Goal: Information Seeking & Learning: Learn about a topic

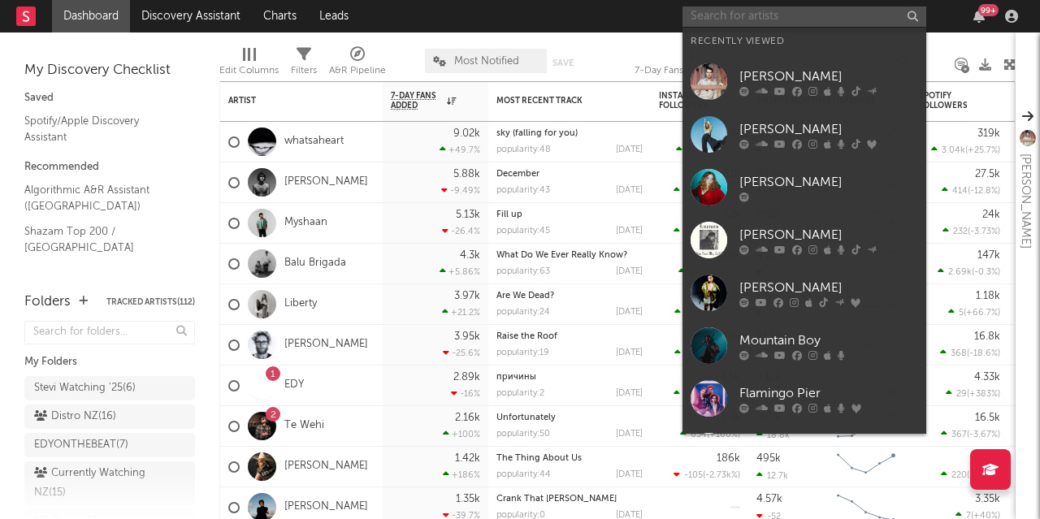
click at [731, 20] on input "text" at bounding box center [805, 17] width 244 height 20
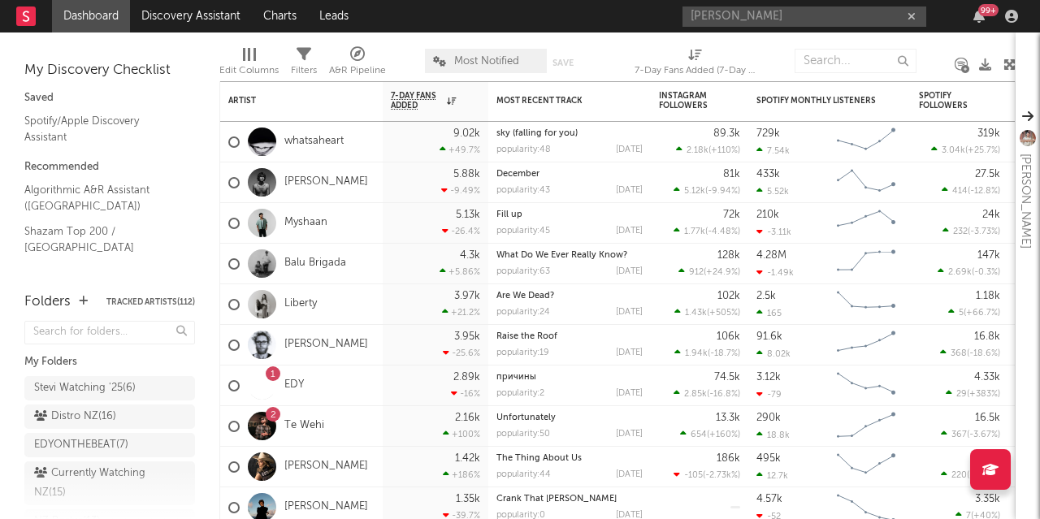
click at [783, 32] on div "[PERSON_NAME] 99 +" at bounding box center [853, 16] width 341 height 33
click at [777, 16] on input "[PERSON_NAME]" at bounding box center [805, 17] width 244 height 20
click at [764, 18] on input "[PERSON_NAME]" at bounding box center [805, 17] width 244 height 20
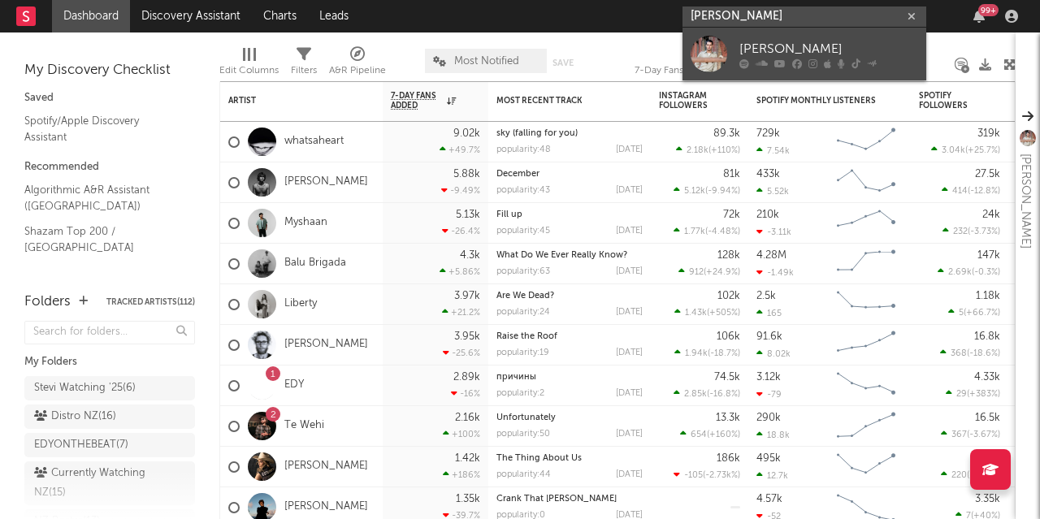
type input "[PERSON_NAME]"
click at [775, 46] on div "[PERSON_NAME]" at bounding box center [828, 49] width 179 height 20
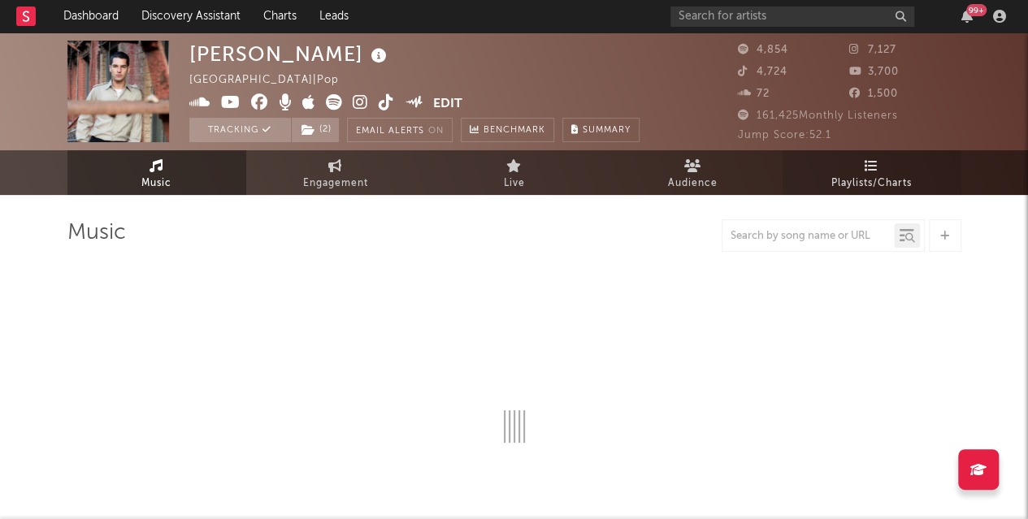
select select "6m"
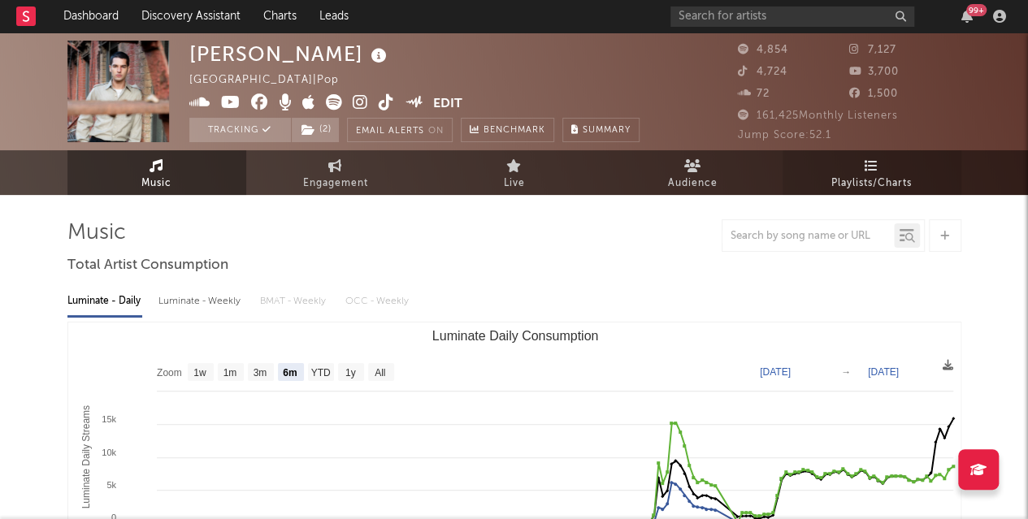
click at [868, 181] on span "Playlists/Charts" at bounding box center [871, 184] width 80 height 20
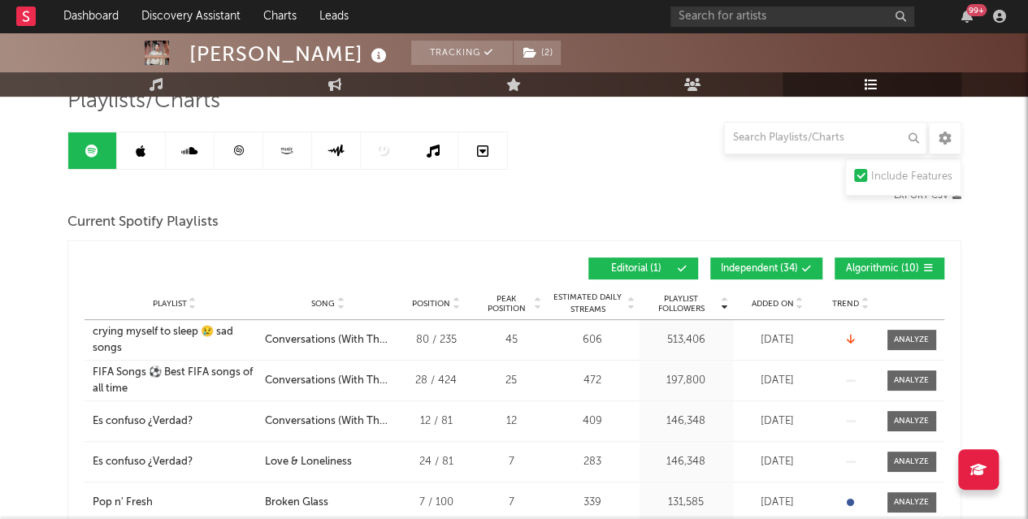
scroll to position [129, 0]
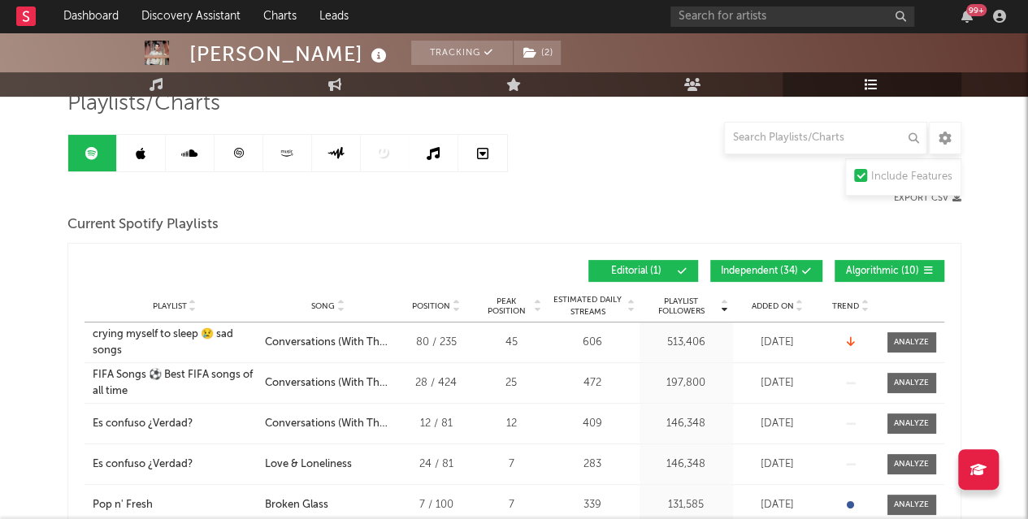
click at [758, 262] on button "Independent ( 34 )" at bounding box center [766, 271] width 112 height 22
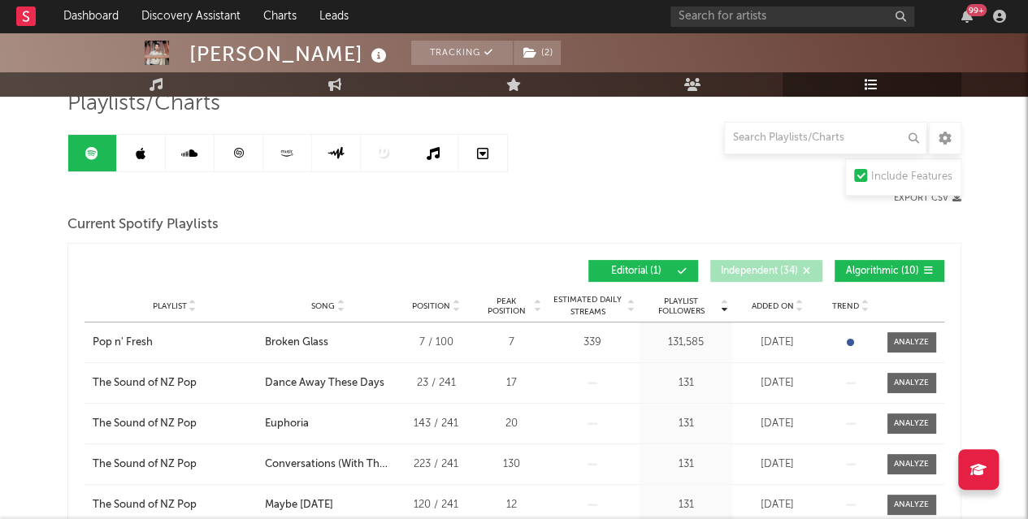
click at [874, 262] on button "Algorithmic ( 10 )" at bounding box center [890, 271] width 110 height 22
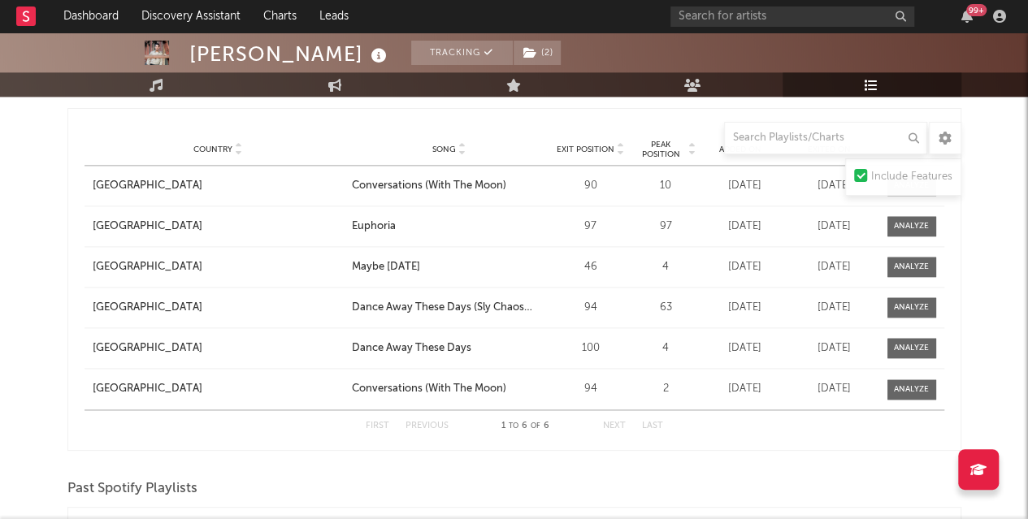
scroll to position [983, 0]
